Goal: Transaction & Acquisition: Download file/media

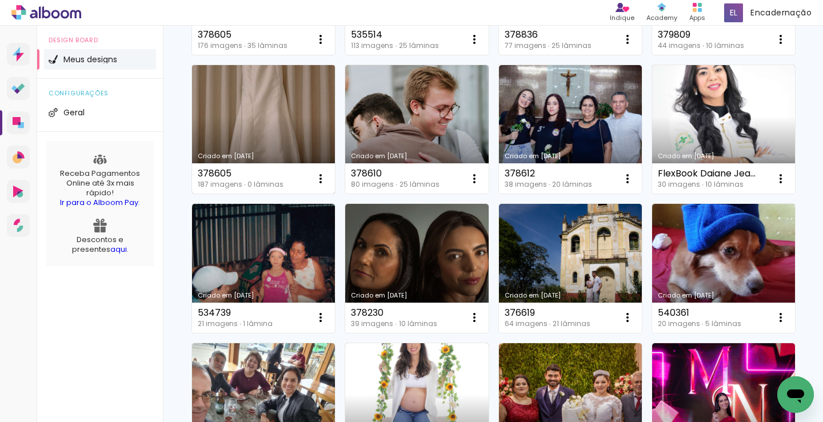
scroll to position [286, 0]
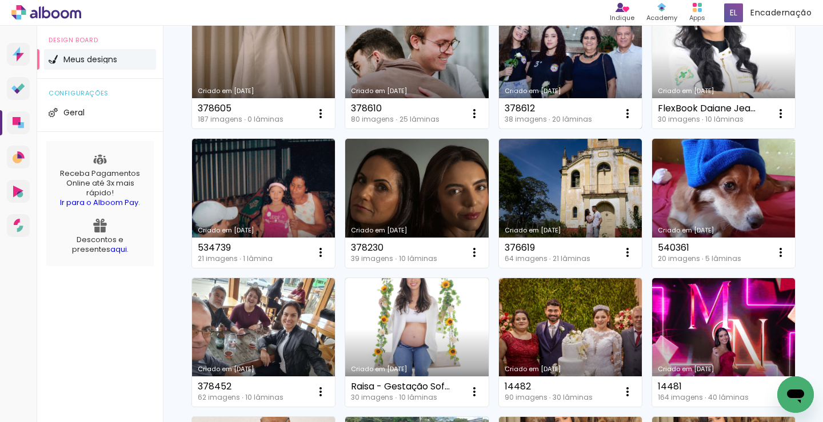
click at [499, 129] on link "Criado em [DATE]" at bounding box center [570, 64] width 143 height 129
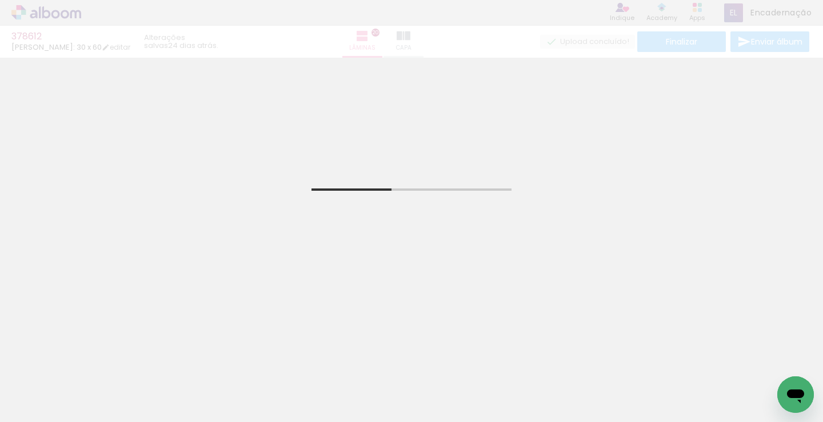
click at [49, 388] on input "Todas as fotos" at bounding box center [31, 388] width 43 height 10
click at [0, 0] on slot "Não utilizadas" at bounding box center [0, 0] width 0 height 0
type input "Não utilizadas"
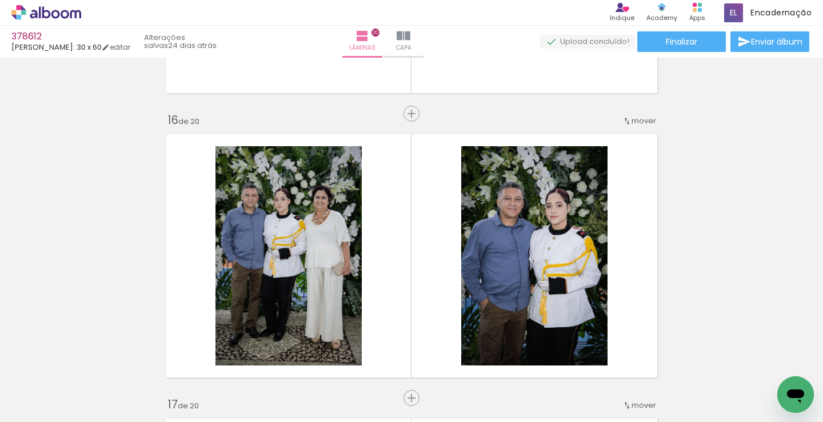
scroll to position [3942, 0]
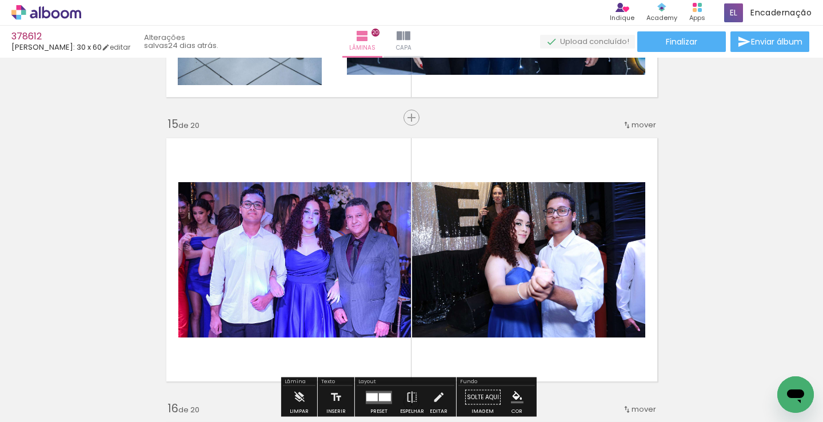
click at [639, 124] on span "mover" at bounding box center [643, 124] width 25 height 11
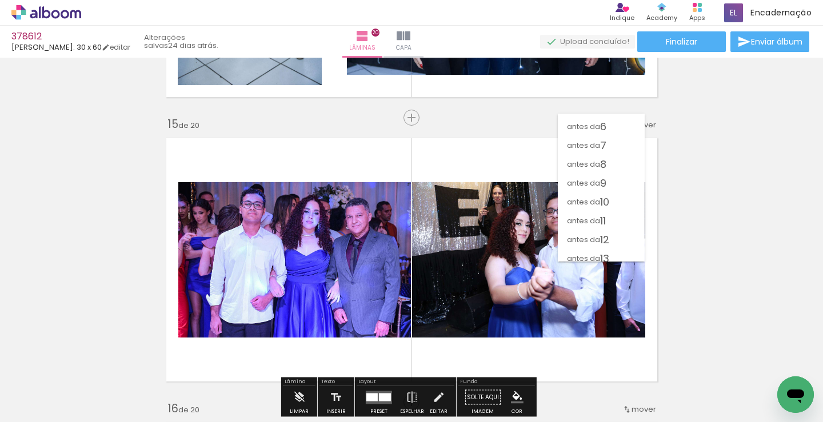
scroll to position [90, 0]
click at [608, 201] on span "10" at bounding box center [604, 203] width 9 height 19
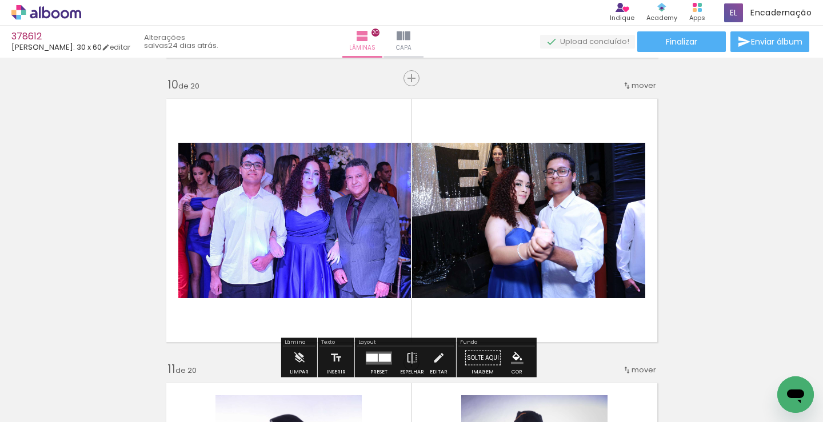
scroll to position [2575, 0]
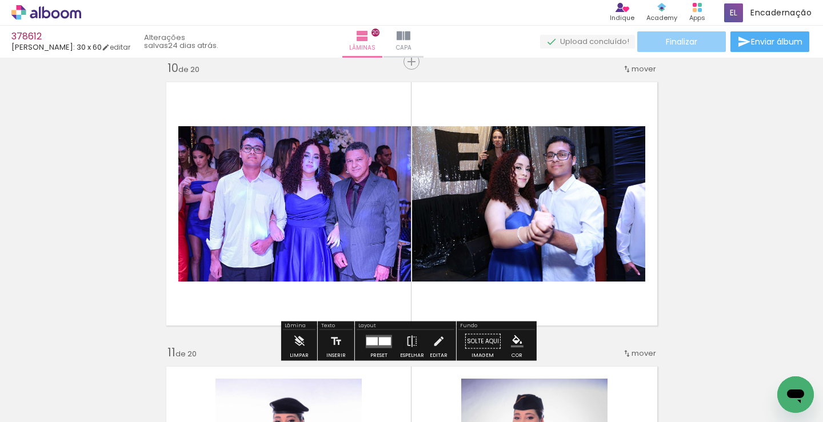
click at [688, 40] on span "Finalizar" at bounding box center [681, 42] width 31 height 8
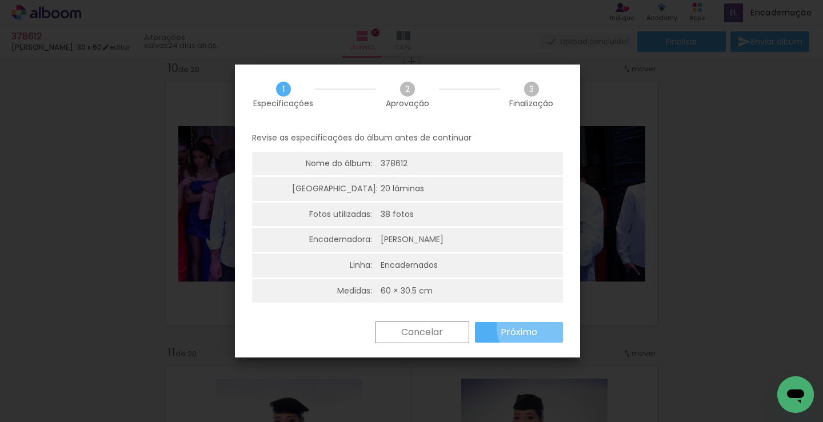
click at [0, 0] on slot "Próximo" at bounding box center [0, 0] width 0 height 0
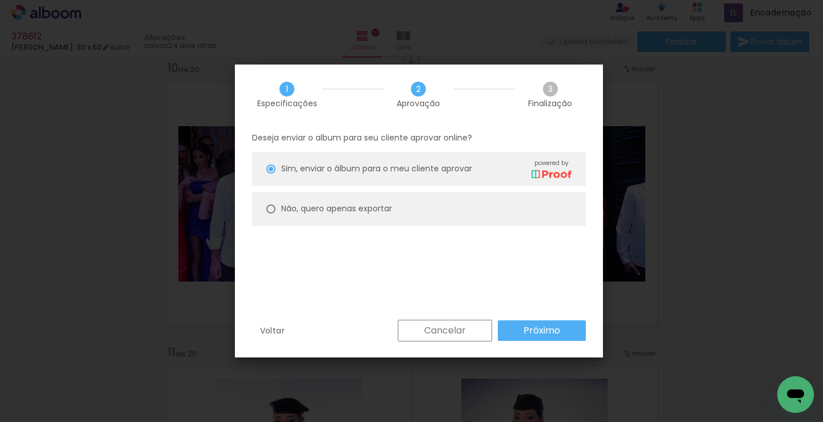
click at [441, 195] on paper-radio-button "Não, quero apenas exportar" at bounding box center [419, 209] width 334 height 34
type paper-radio-button "on"
click at [0, 0] on slot "Próximo" at bounding box center [0, 0] width 0 height 0
type input "Alta, 300 DPI"
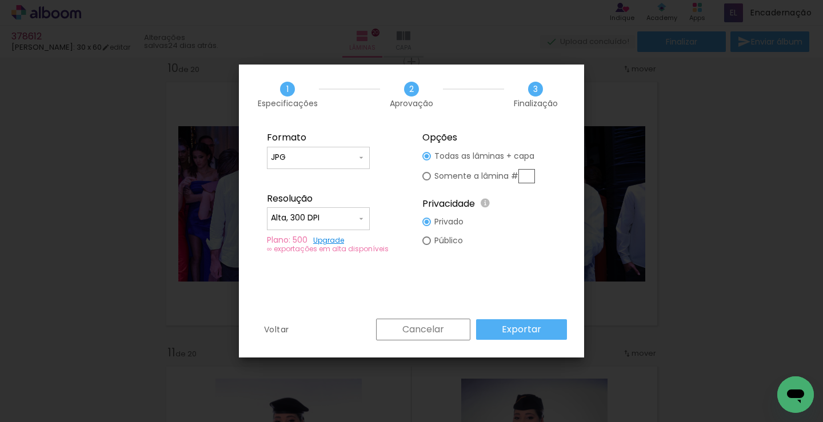
click at [333, 155] on input "JPG" at bounding box center [314, 157] width 86 height 11
click at [326, 173] on paper-item "PDF" at bounding box center [318, 178] width 103 height 23
type input "PDF"
click at [0, 0] on slot "Exportar" at bounding box center [0, 0] width 0 height 0
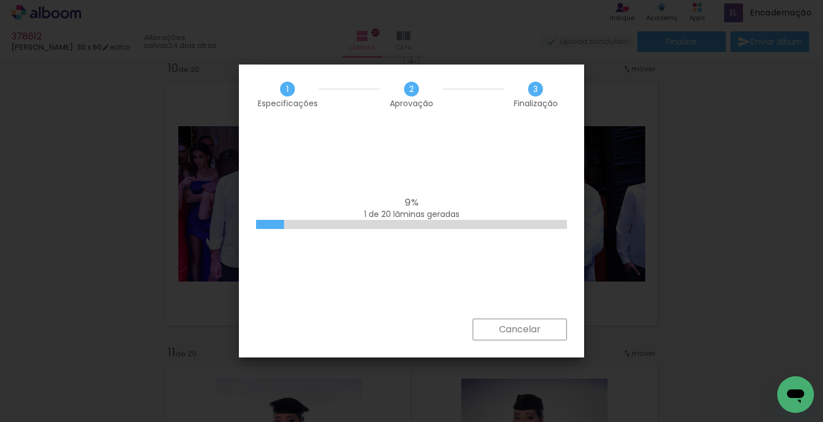
click at [367, 262] on div "9% 1 de 20 lâminas geradas" at bounding box center [411, 222] width 345 height 194
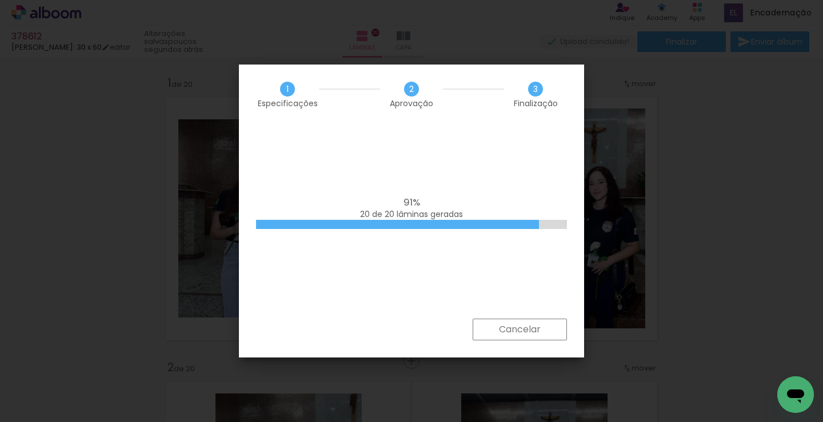
scroll to position [2575, 0]
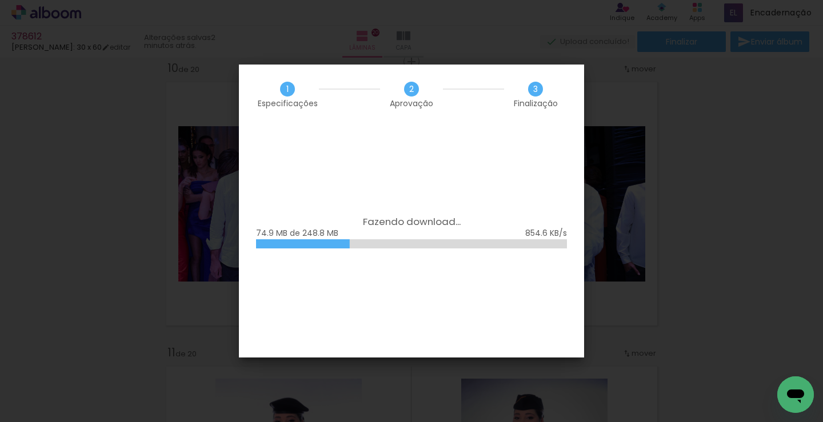
click at [431, 186] on div "Fazendo download... 74.9 MB de 248.8 MB" at bounding box center [411, 241] width 345 height 233
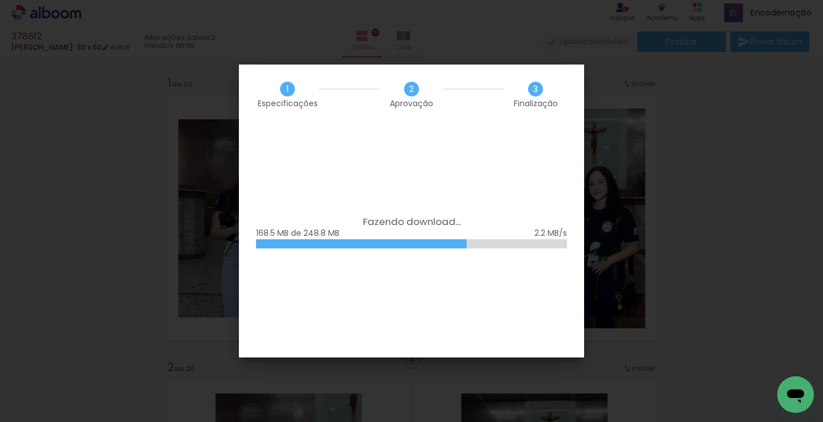
scroll to position [2575, 0]
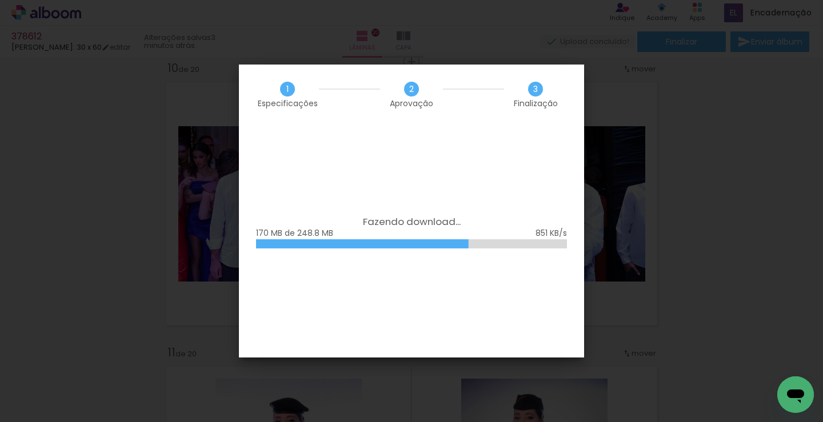
click at [442, 225] on div "Fazendo download..." at bounding box center [411, 222] width 311 height 11
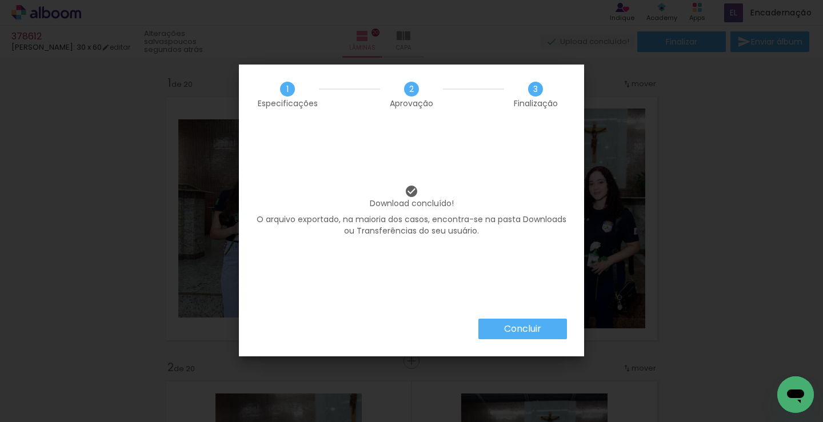
scroll to position [2575, 0]
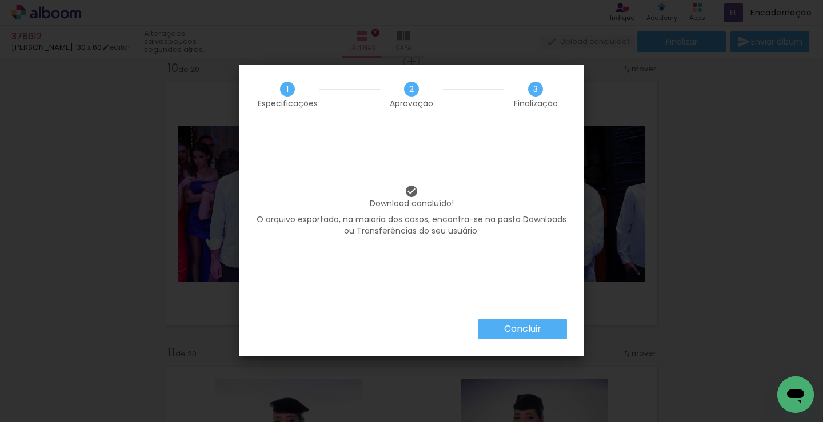
click at [529, 322] on paper-button "Concluir" at bounding box center [522, 329] width 89 height 21
